Goal: Information Seeking & Learning: Find specific fact

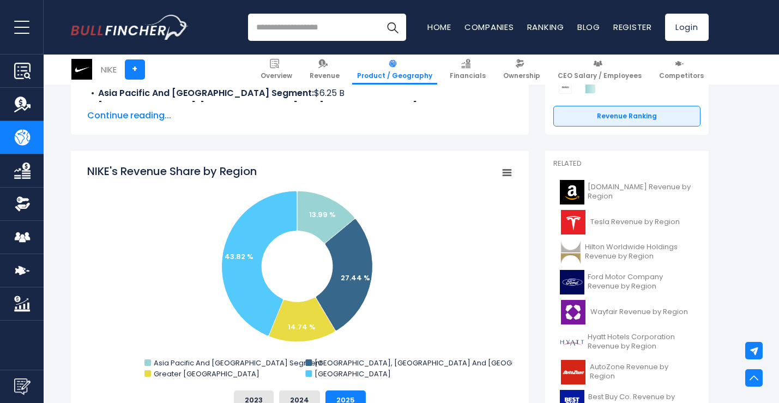
scroll to position [218, 0]
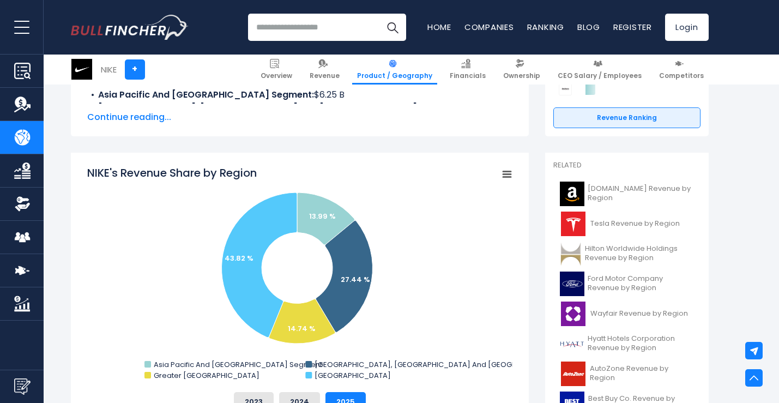
drag, startPoint x: 163, startPoint y: 266, endPoint x: 177, endPoint y: 287, distance: 24.8
click at [177, 287] on rect "NIKE's Revenue Share by Region" at bounding box center [299, 274] width 425 height 218
drag, startPoint x: 192, startPoint y: 227, endPoint x: 423, endPoint y: 224, distance: 231.0
drag, startPoint x: 423, startPoint y: 224, endPoint x: 327, endPoint y: 255, distance: 100.1
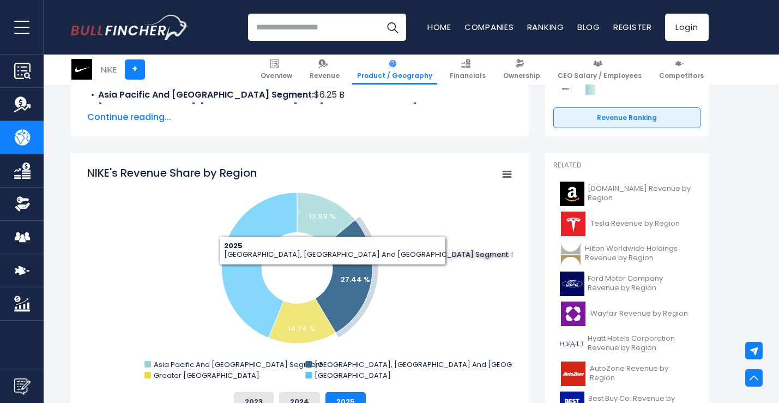
drag, startPoint x: 327, startPoint y: 255, endPoint x: 332, endPoint y: 273, distance: 18.5
click at [332, 273] on icon "NIKE's Revenue Share by Region" at bounding box center [343, 277] width 57 height 112
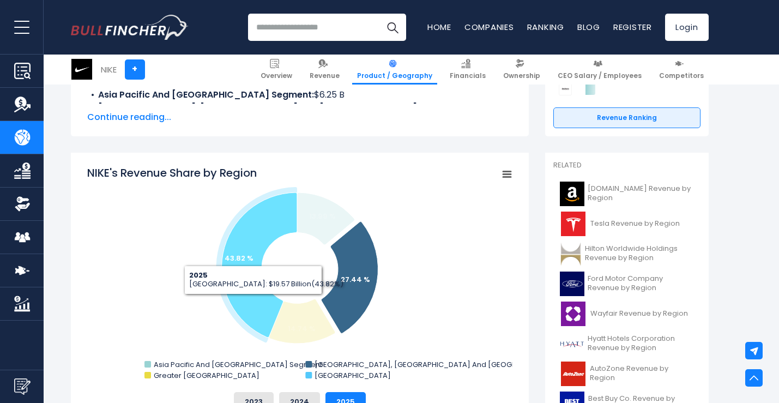
click at [253, 302] on icon "NIKE's Revenue Share by Region" at bounding box center [258, 264] width 75 height 145
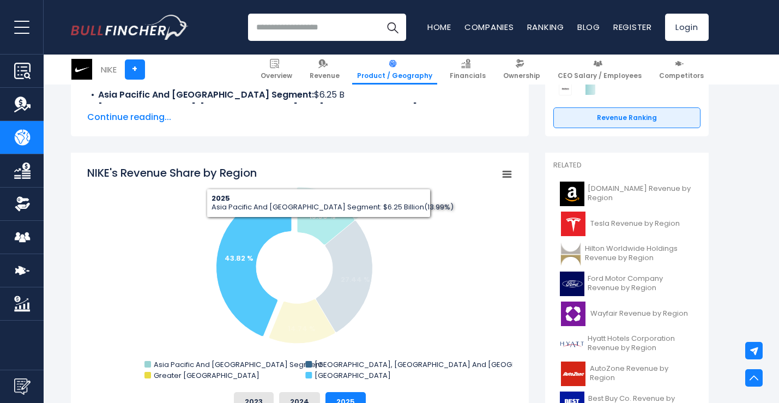
click at [322, 212] on text "13.99 %" at bounding box center [321, 216] width 27 height 10
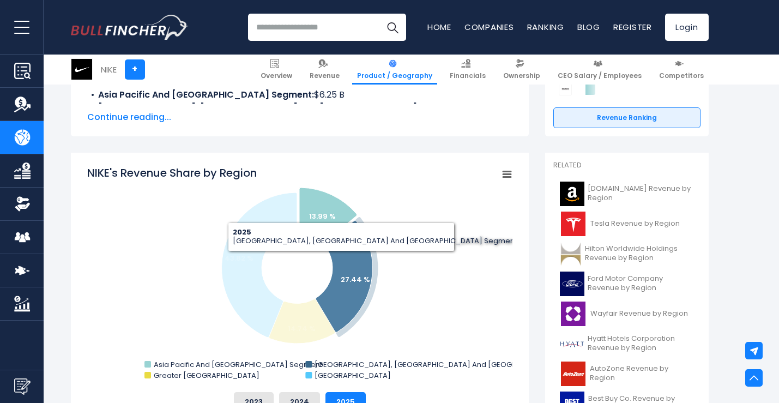
click at [342, 264] on icon "NIKE's Revenue Share by Region" at bounding box center [343, 277] width 57 height 112
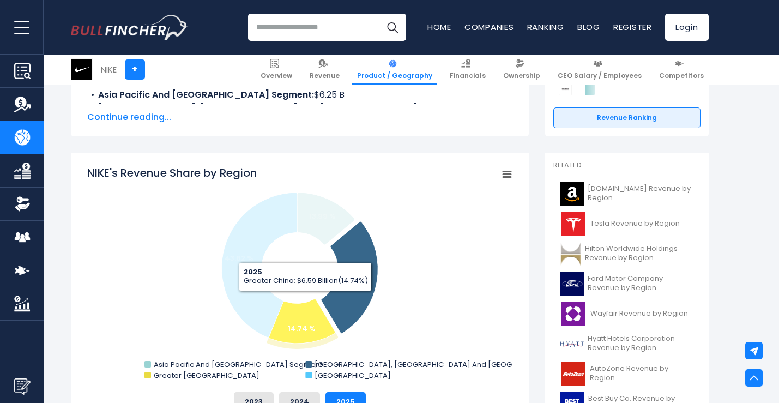
click at [308, 308] on icon "NIKE's Revenue Share by Region" at bounding box center [302, 321] width 66 height 45
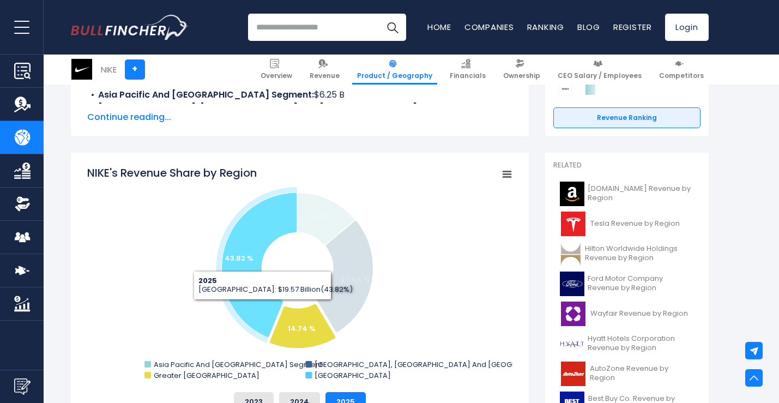
click at [247, 305] on icon "NIKE's Revenue Share by Region" at bounding box center [258, 264] width 75 height 145
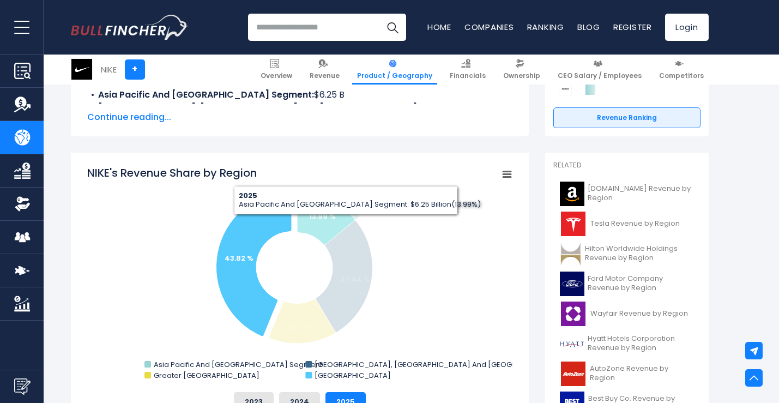
click at [342, 216] on icon "NIKE's Revenue Share by Region" at bounding box center [325, 218] width 58 height 52
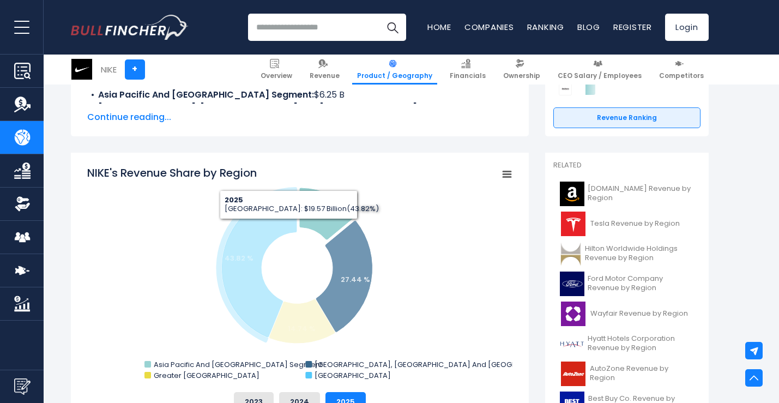
drag, startPoint x: 342, startPoint y: 243, endPoint x: 255, endPoint y: 224, distance: 88.7
click at [255, 224] on g "NIKE's Revenue Share by Region" at bounding box center [294, 265] width 156 height 156
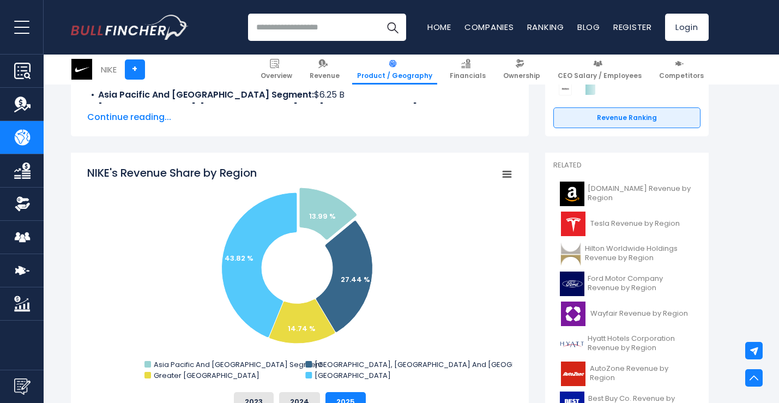
drag, startPoint x: 168, startPoint y: 251, endPoint x: 451, endPoint y: 292, distance: 286.4
click at [451, 292] on rect "NIKE's Revenue Share by Region" at bounding box center [299, 274] width 425 height 218
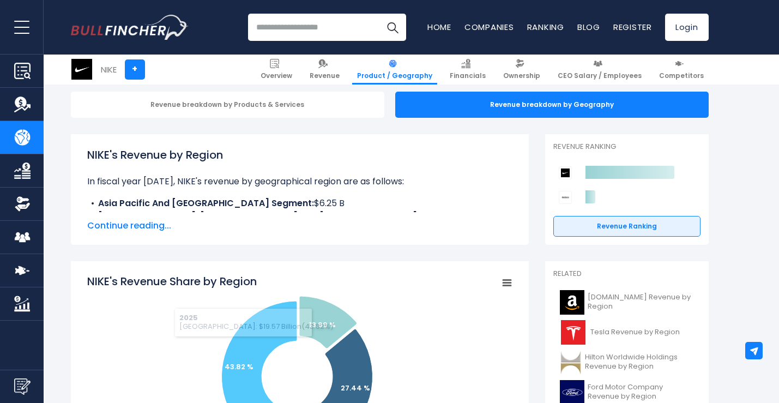
scroll to position [327, 0]
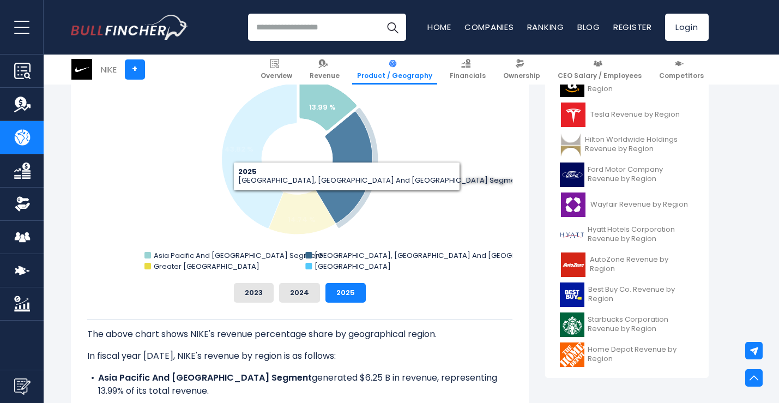
drag, startPoint x: 120, startPoint y: 100, endPoint x: 369, endPoint y: 208, distance: 271.2
click at [366, 207] on rect "NIKE's Revenue Share by Region" at bounding box center [299, 165] width 425 height 218
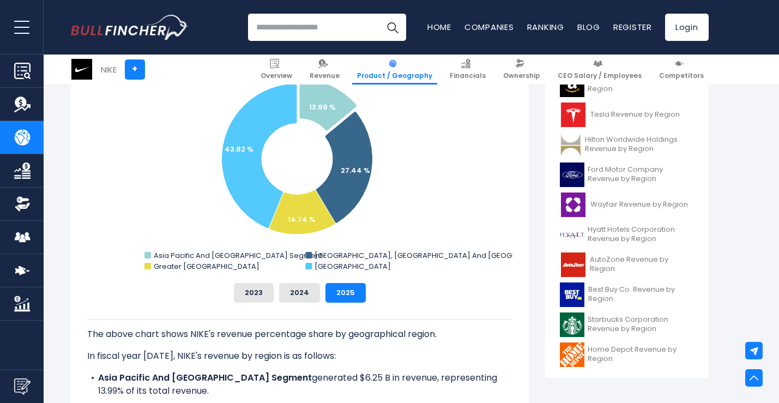
drag, startPoint x: 422, startPoint y: 208, endPoint x: 372, endPoint y: 209, distance: 50.7
click at [372, 209] on rect "NIKE's Revenue Share by Region" at bounding box center [299, 165] width 425 height 218
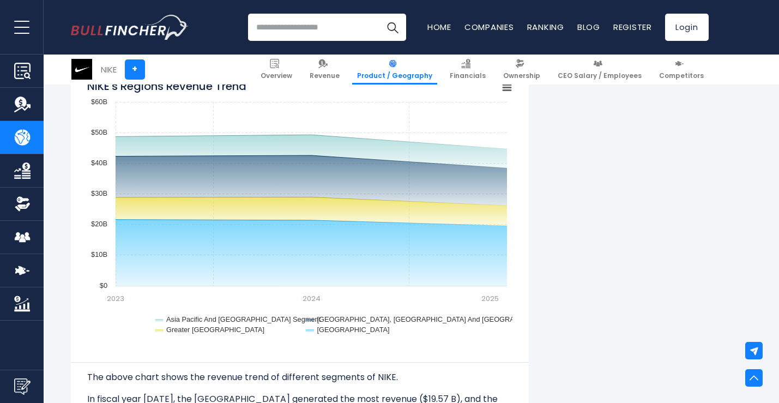
scroll to position [926, 0]
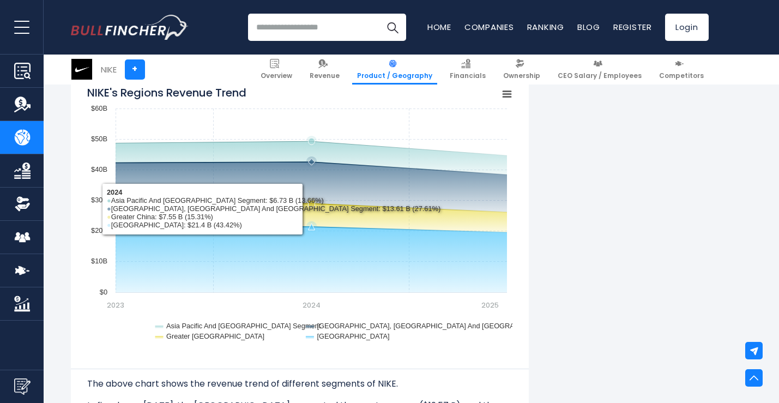
drag, startPoint x: 309, startPoint y: 152, endPoint x: 309, endPoint y: 228, distance: 76.3
click at [309, 228] on icon "Created with Highcharts 12.1.2 Chart context menu NIKE's Regions Revenue Trend …" at bounding box center [299, 216] width 425 height 272
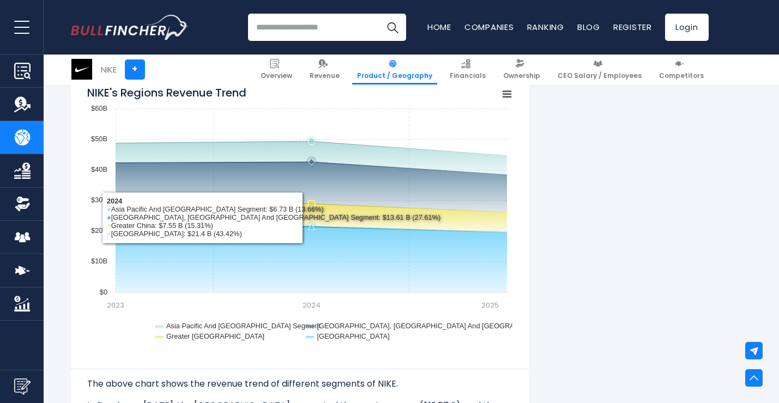
click at [309, 223] on icon "NIKE's Regions Revenue Trend" at bounding box center [311, 226] width 7 height 7
